Goal: Task Accomplishment & Management: Complete application form

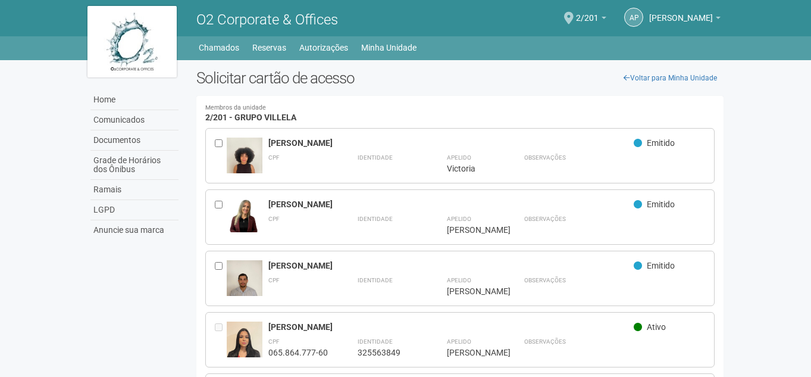
click at [138, 97] on link "Home" at bounding box center [134, 100] width 88 height 20
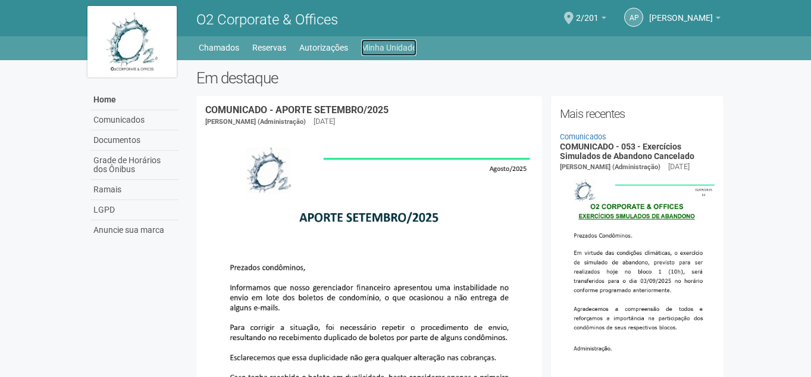
click at [388, 44] on link "Minha Unidade" at bounding box center [388, 47] width 55 height 17
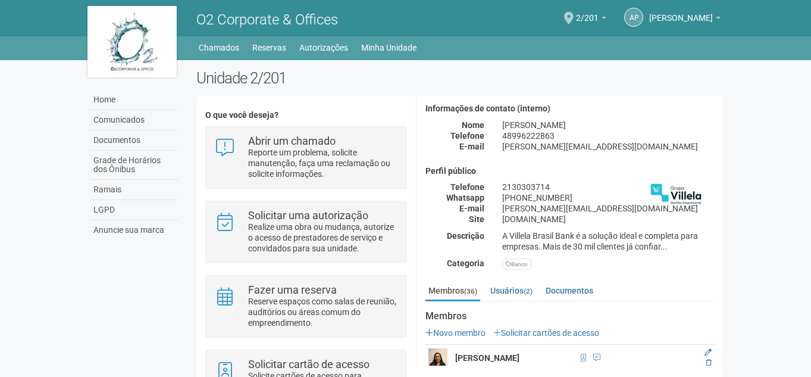
scroll to position [119, 0]
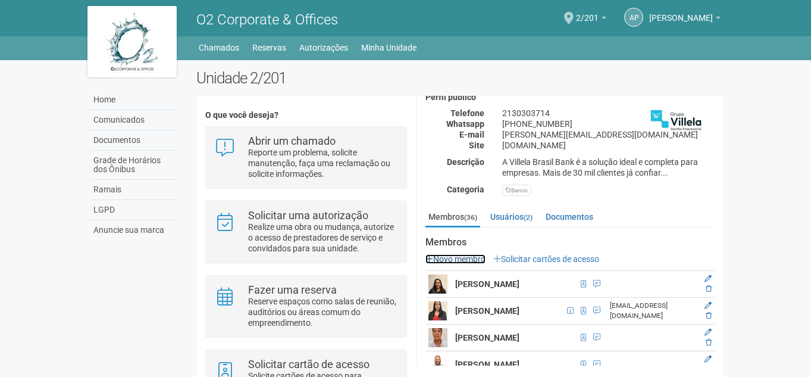
click at [457, 254] on link "Novo membro" at bounding box center [455, 259] width 60 height 10
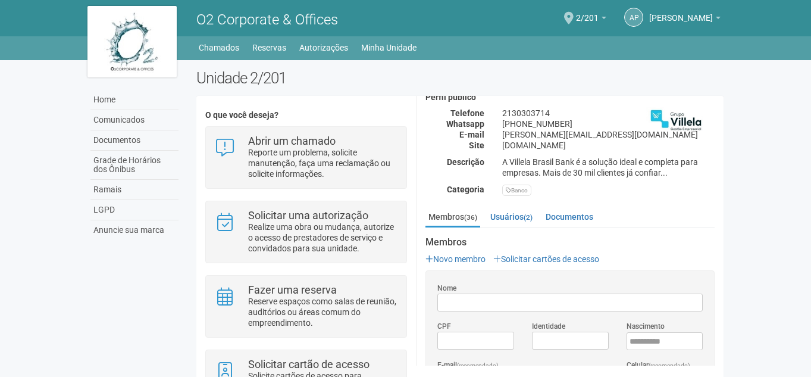
scroll to position [0, 0]
click at [735, 188] on body "Aguarde... O2 Corporate & Offices ap agatha pedro de souza agatha pedro de souz…" at bounding box center [405, 188] width 811 height 377
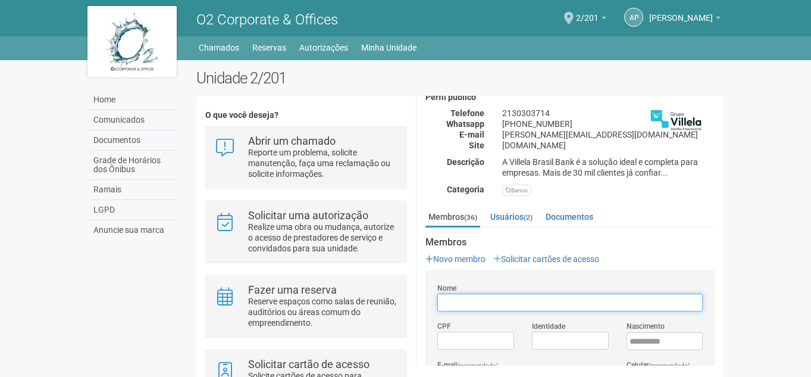
click at [544, 296] on input "Nome" at bounding box center [569, 302] width 265 height 18
type input "**********"
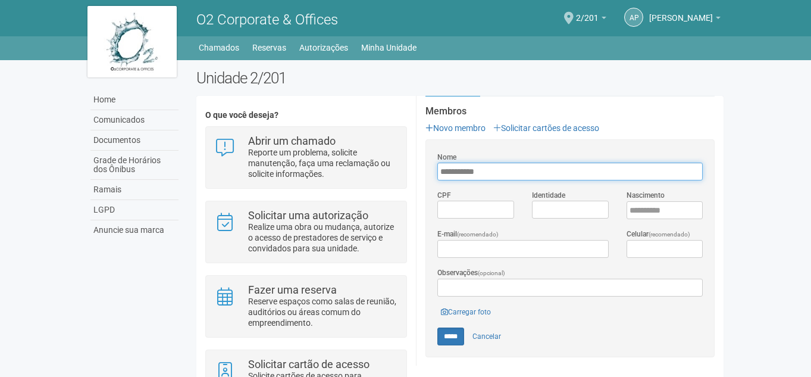
scroll to position [238, 0]
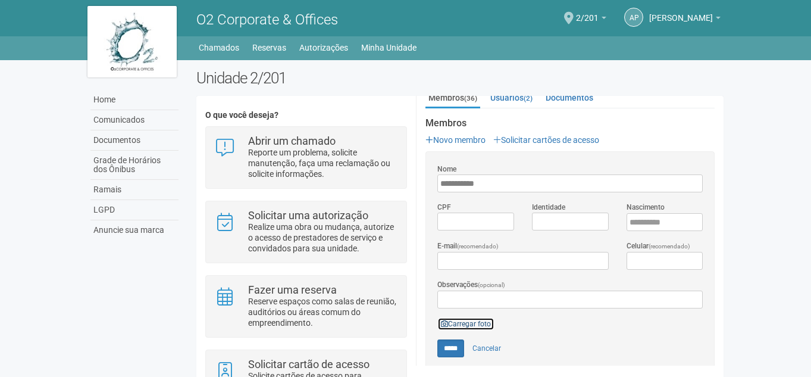
click at [472, 320] on link "Carregar foto" at bounding box center [465, 323] width 57 height 13
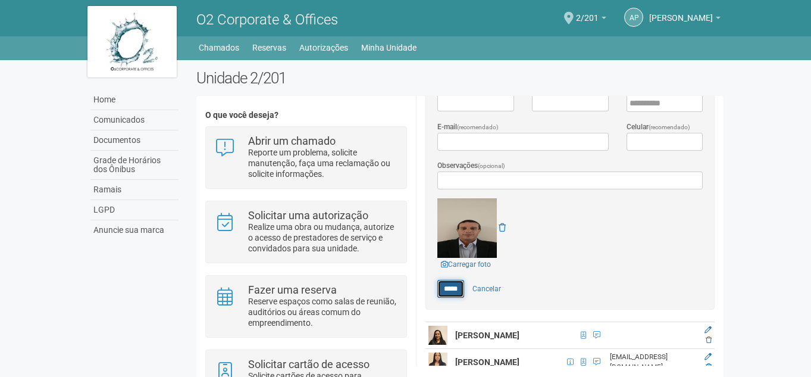
click at [453, 292] on input "*****" at bounding box center [450, 289] width 27 height 18
type input "*****"
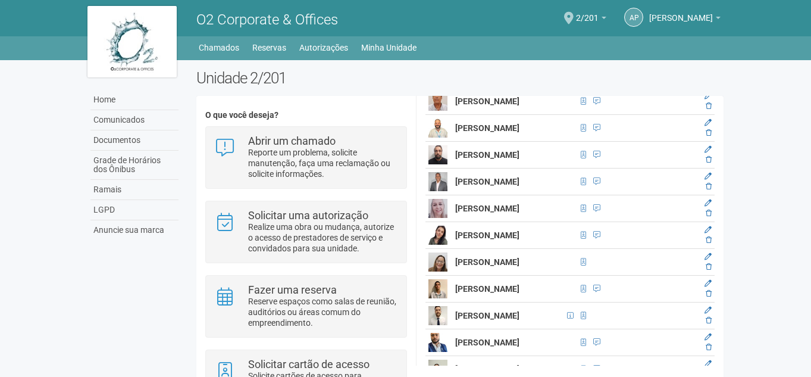
scroll to position [309, 0]
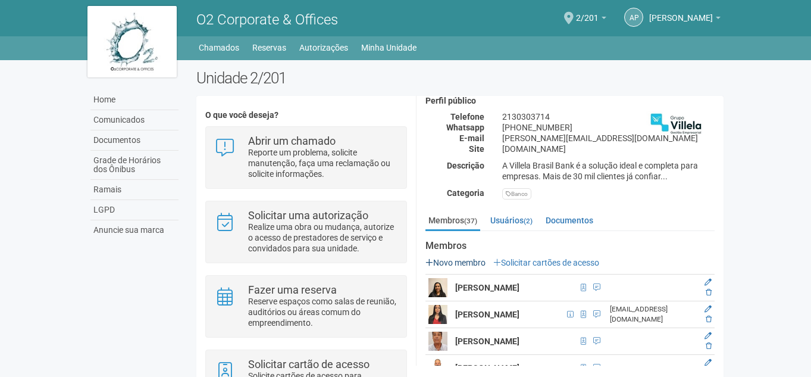
scroll to position [119, 0]
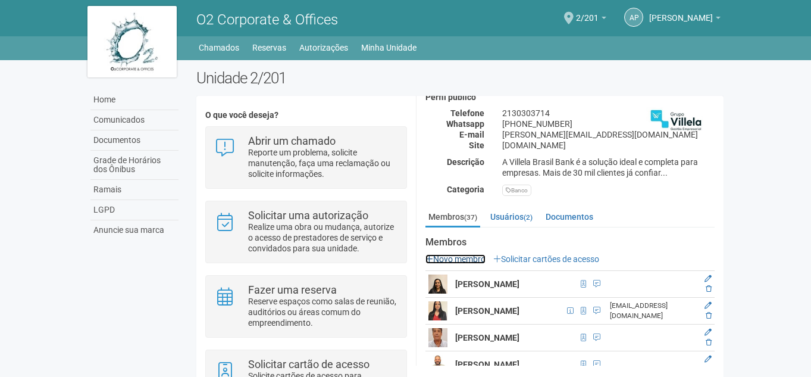
click at [477, 256] on link "Novo membro" at bounding box center [455, 259] width 60 height 10
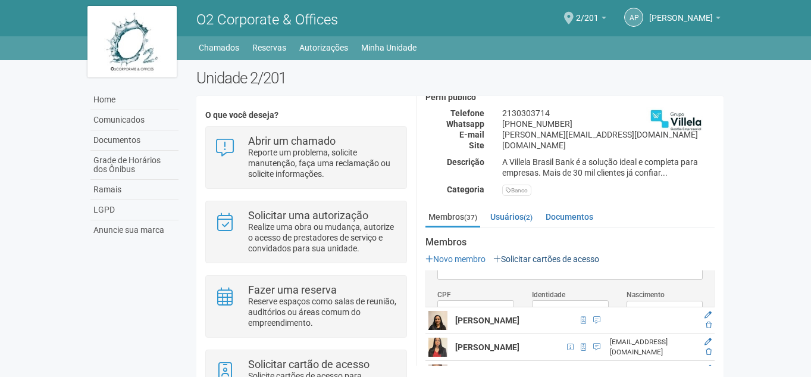
scroll to position [0, 0]
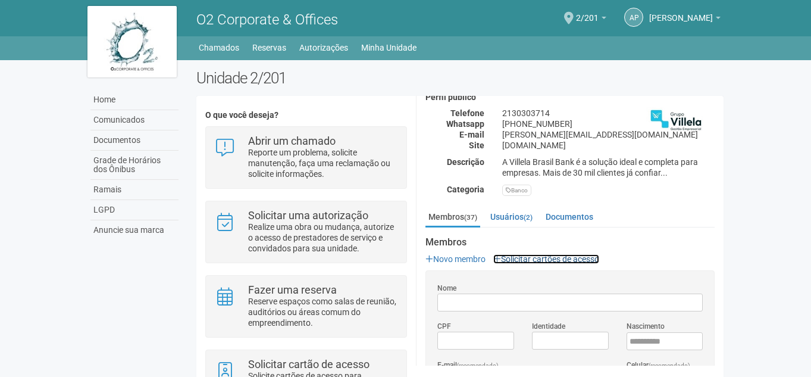
click at [530, 261] on link "Solicitar cartões de acesso" at bounding box center [546, 259] width 106 height 10
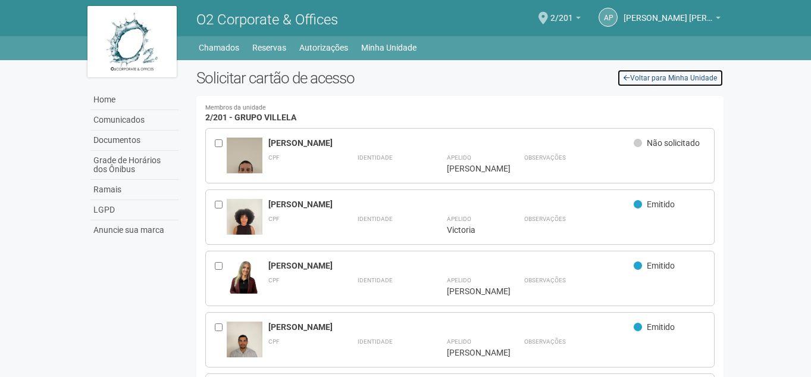
click at [635, 80] on link "Voltar para Minha Unidade" at bounding box center [670, 78] width 106 height 18
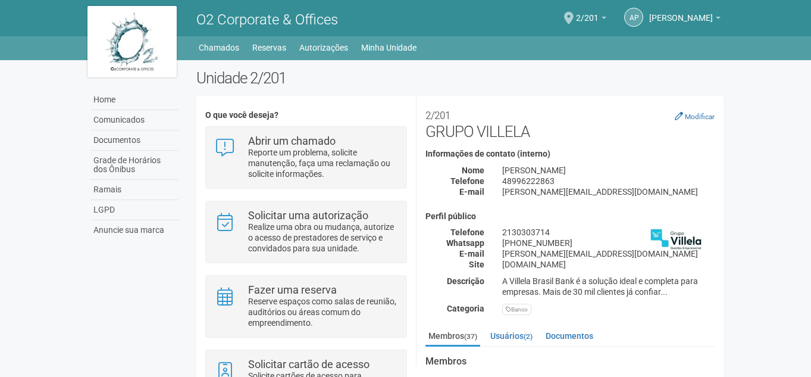
click at [790, 199] on body "Aguarde... O2 Corporate & Offices ap agatha pedro de souza agatha pedro de souz…" at bounding box center [405, 188] width 811 height 377
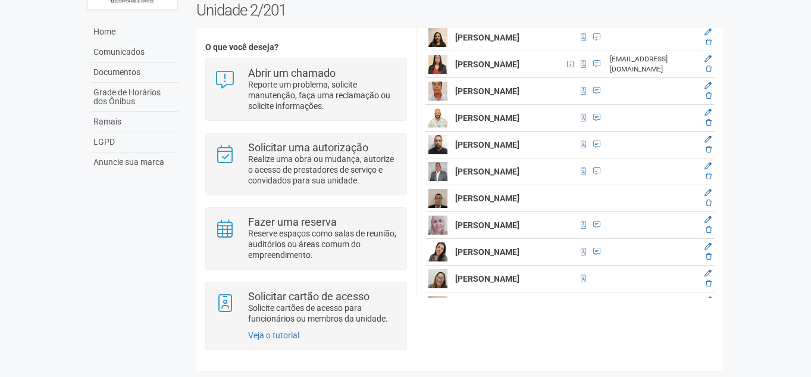
scroll to position [238, 0]
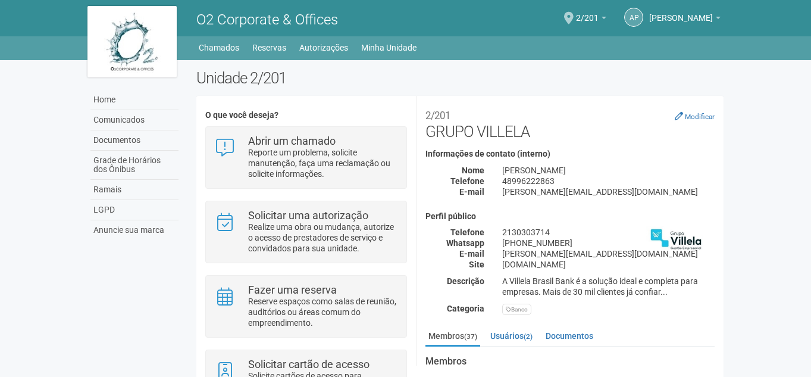
scroll to position [70, 0]
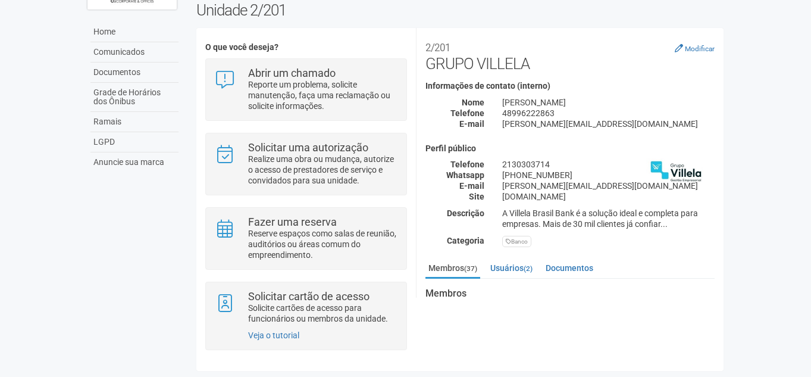
drag, startPoint x: 772, startPoint y: 73, endPoint x: 744, endPoint y: 67, distance: 28.5
click at [772, 73] on body "Aguarde... O2 Corporate & Offices ap agatha pedro de souza agatha pedro de souz…" at bounding box center [405, 120] width 811 height 377
drag, startPoint x: 777, startPoint y: 62, endPoint x: 725, endPoint y: 34, distance: 59.6
click at [772, 67] on body "Aguarde... O2 Corporate & Offices ap agatha pedro de souza agatha pedro de souz…" at bounding box center [405, 120] width 811 height 377
click at [781, 30] on body "Aguarde... O2 Corporate & Offices ap agatha pedro de souza agatha pedro de souz…" at bounding box center [405, 120] width 811 height 377
